Goal: Navigation & Orientation: Find specific page/section

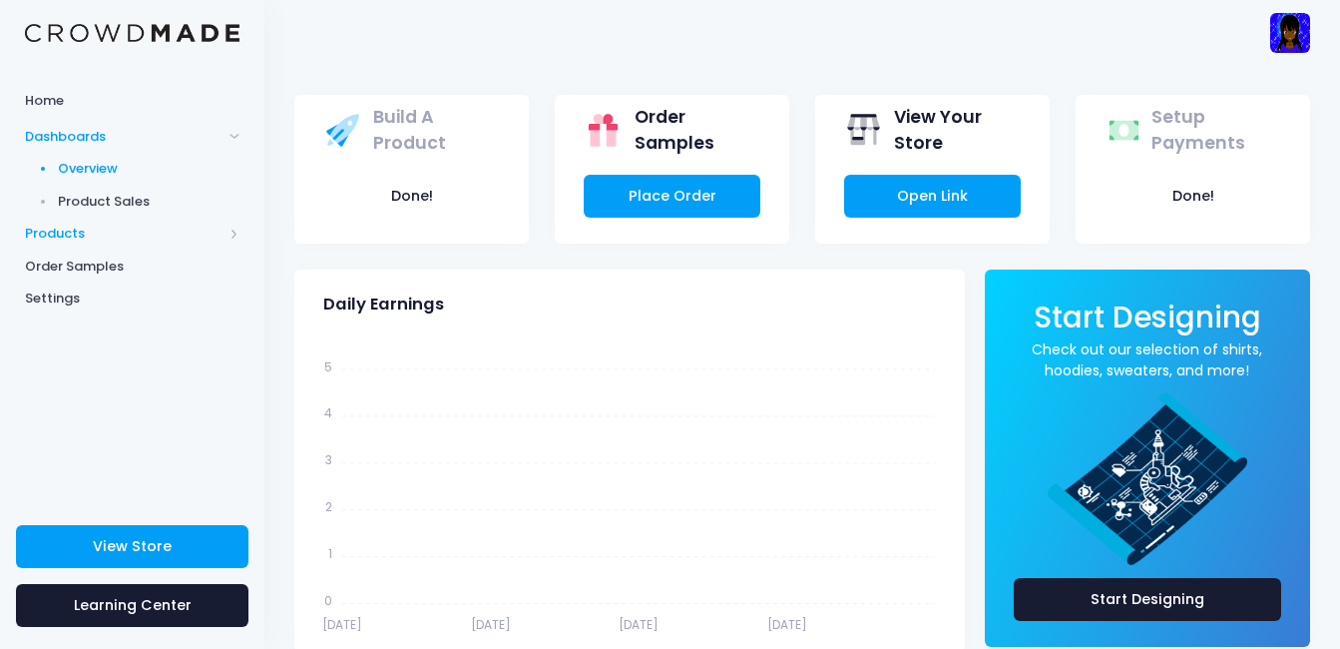
click at [74, 237] on span "Products" at bounding box center [124, 234] width 198 height 20
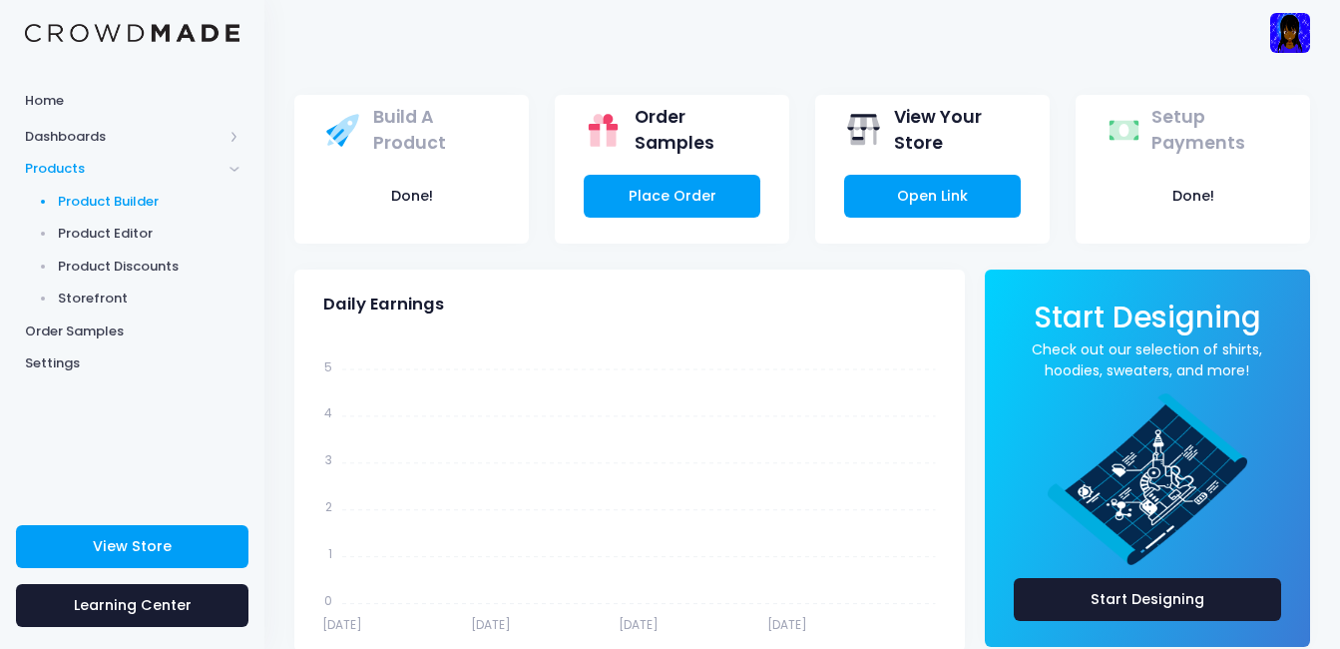
click at [81, 209] on span "Product Builder" at bounding box center [149, 202] width 183 height 20
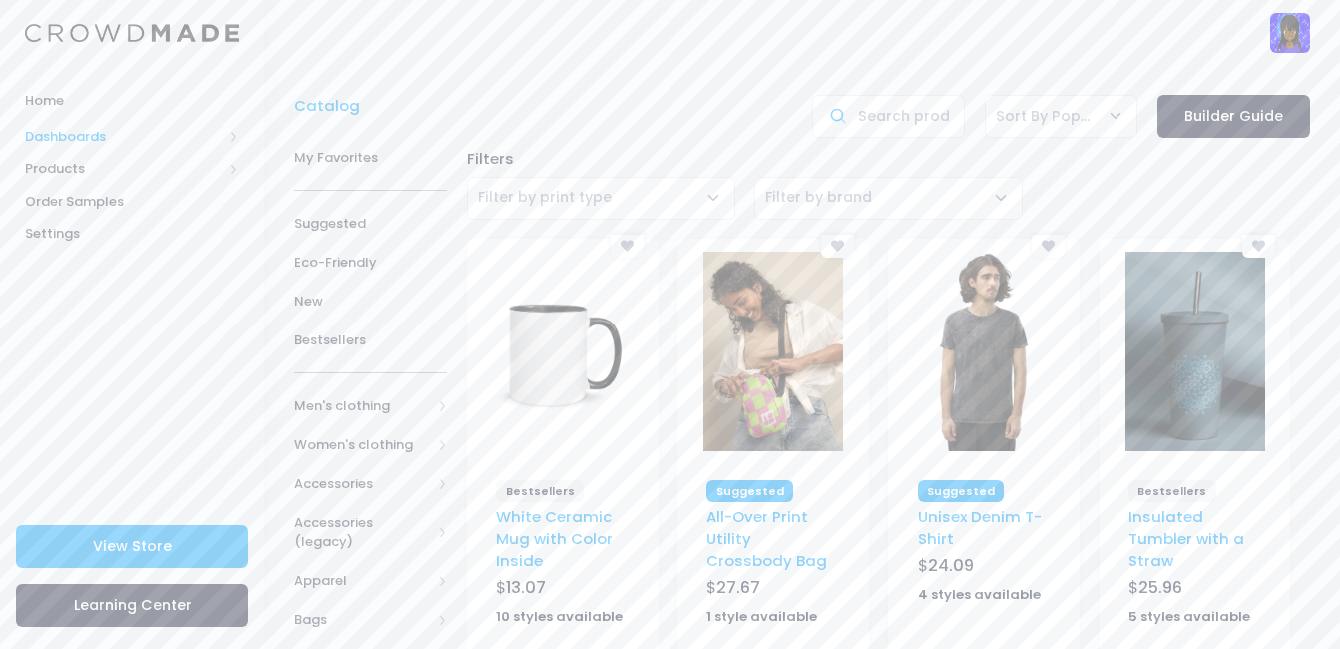
click at [51, 129] on span "Dashboards" at bounding box center [124, 137] width 198 height 20
click at [99, 264] on span "Order Samples" at bounding box center [132, 266] width 215 height 20
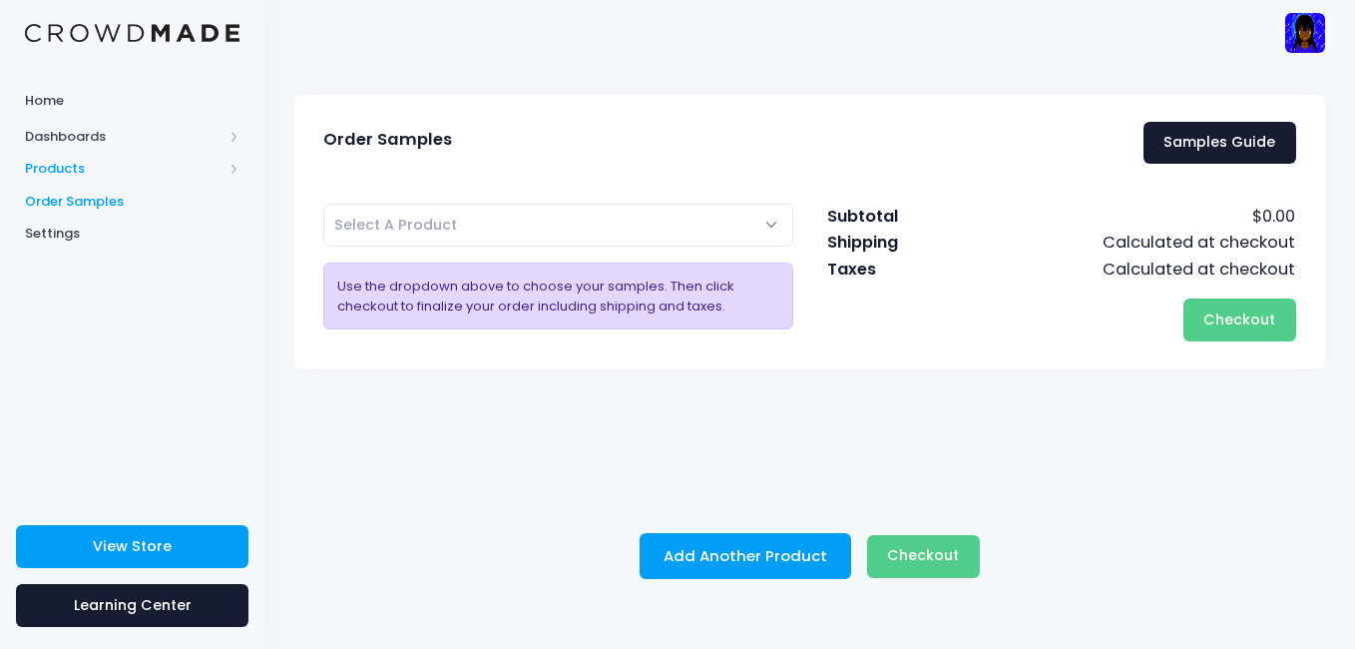
click at [89, 168] on span "Products" at bounding box center [124, 169] width 198 height 20
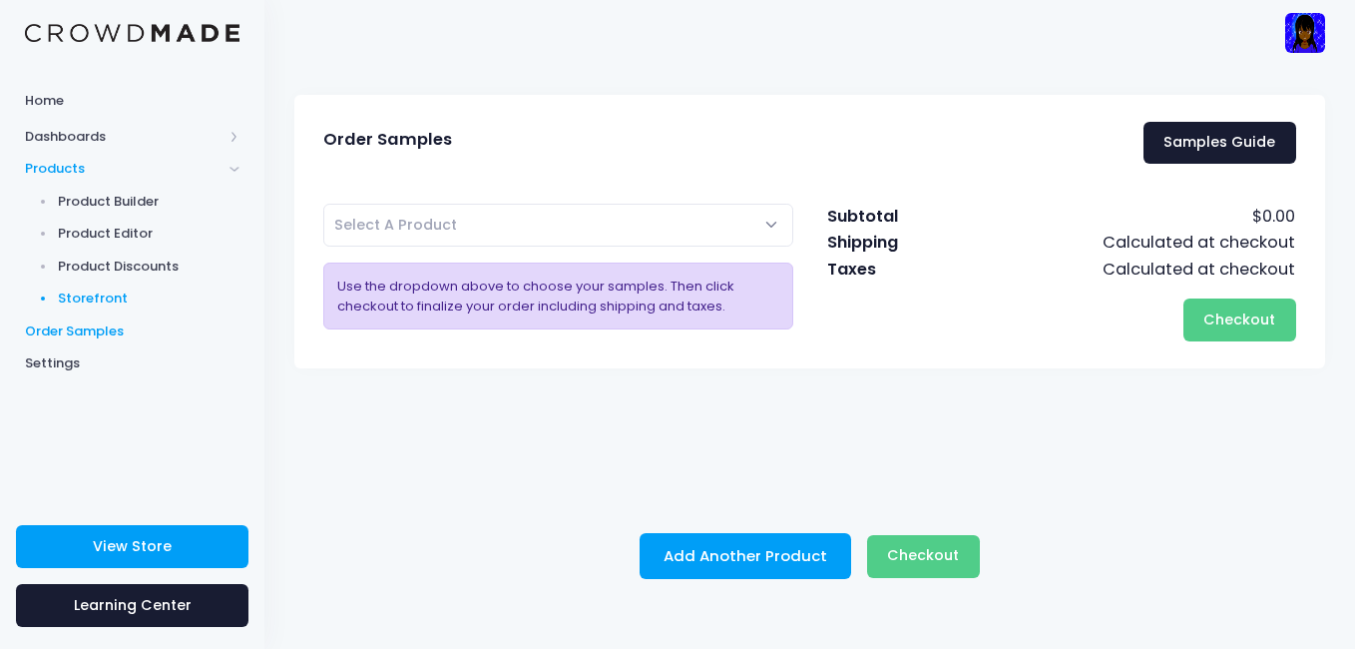
click at [115, 301] on span "Storefront" at bounding box center [149, 298] width 183 height 20
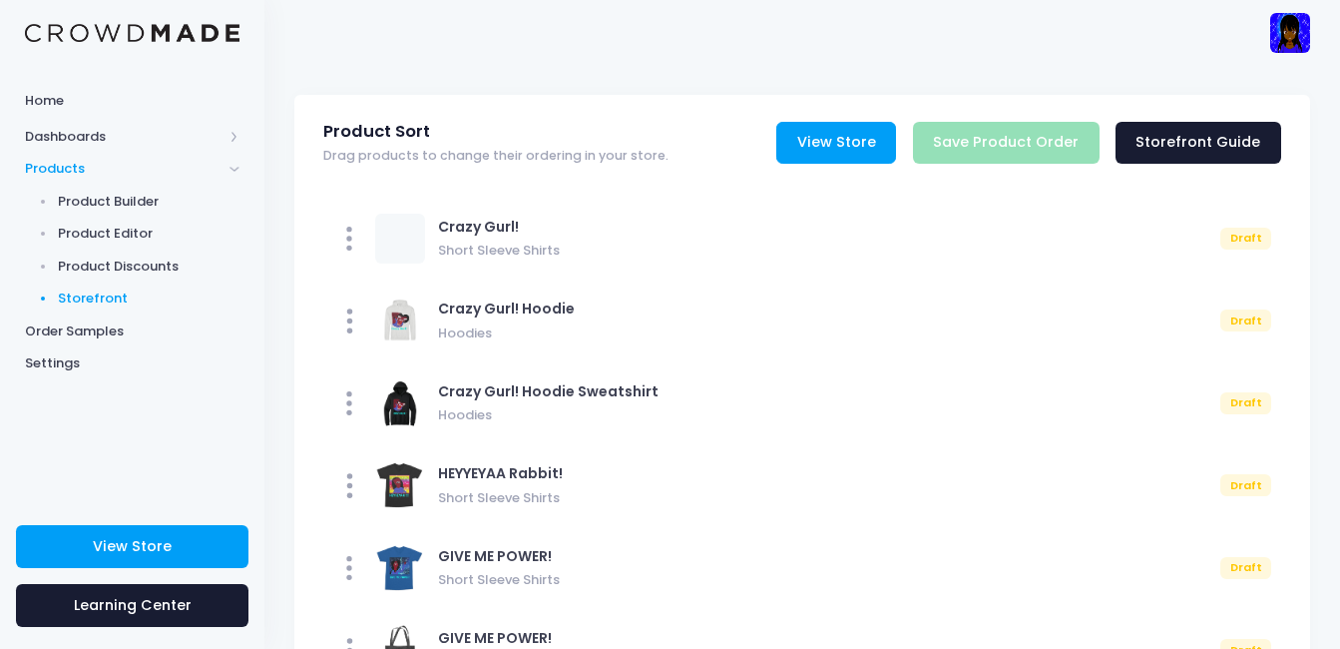
click at [852, 152] on link "View Store" at bounding box center [836, 143] width 120 height 43
click at [145, 273] on span "Product Discounts" at bounding box center [149, 266] width 183 height 20
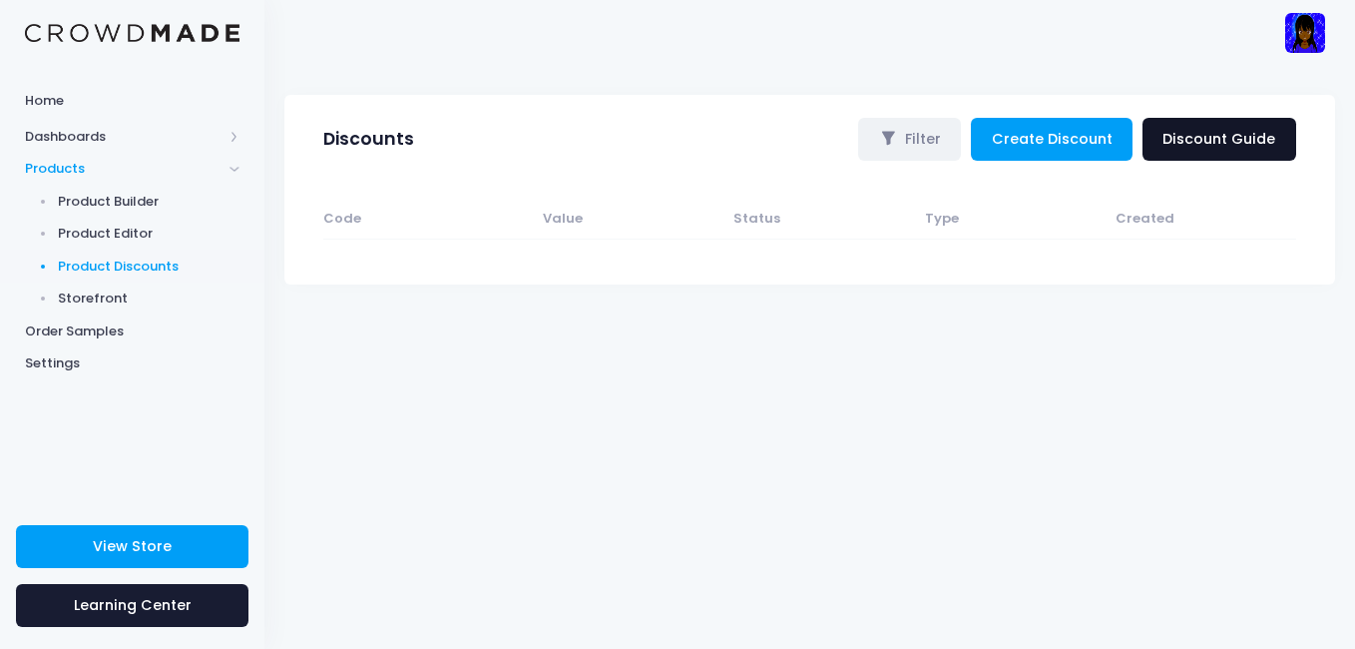
click at [1231, 138] on link "Discount Guide" at bounding box center [1220, 139] width 154 height 43
